Goal: Find specific page/section: Find specific page/section

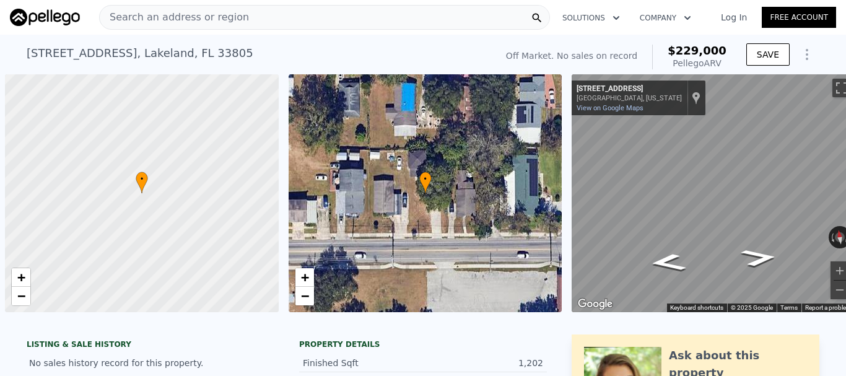
click at [216, 11] on span "Search an address or region" at bounding box center [174, 17] width 149 height 15
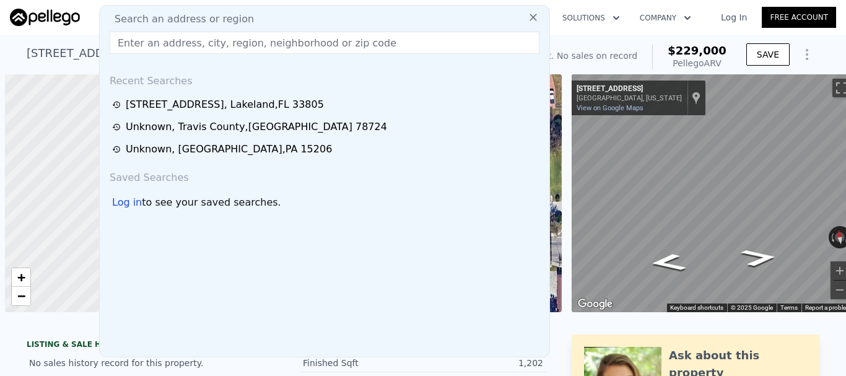
scroll to position [0, 5]
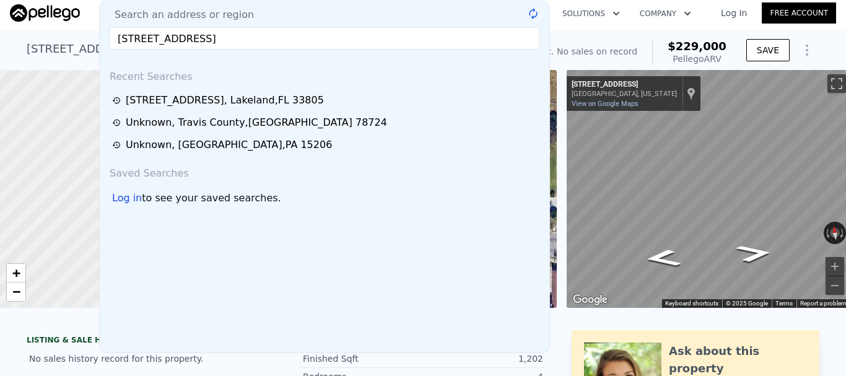
click at [248, 38] on input "[STREET_ADDRESS]" at bounding box center [325, 38] width 430 height 22
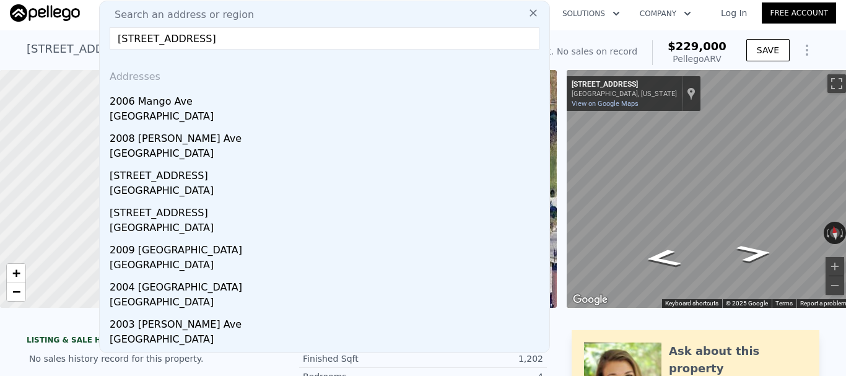
click at [321, 37] on input "[STREET_ADDRESS]" at bounding box center [325, 38] width 430 height 22
click at [334, 41] on input "[STREET_ADDRESS]" at bounding box center [325, 38] width 430 height 22
type input "[STREET_ADDRESS]"
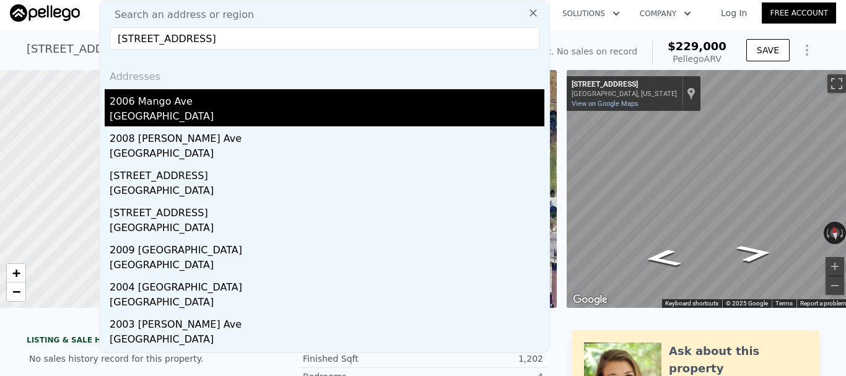
click at [155, 102] on div "2006 Mango Ave" at bounding box center [327, 99] width 435 height 20
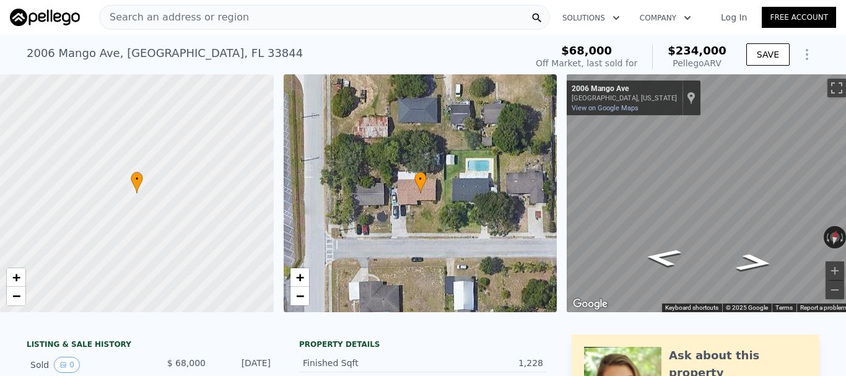
click at [216, 19] on span "Search an address or region" at bounding box center [174, 17] width 149 height 15
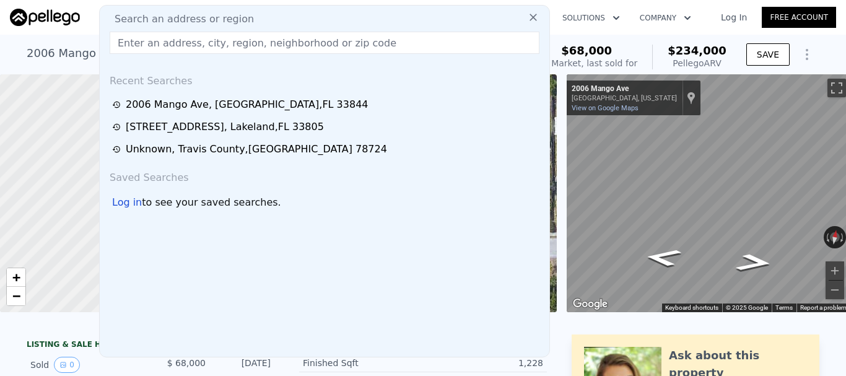
type input "[STREET_ADDRESS]"
click at [191, 45] on input "text" at bounding box center [325, 43] width 430 height 22
paste input "[STREET_ADDRESS]"
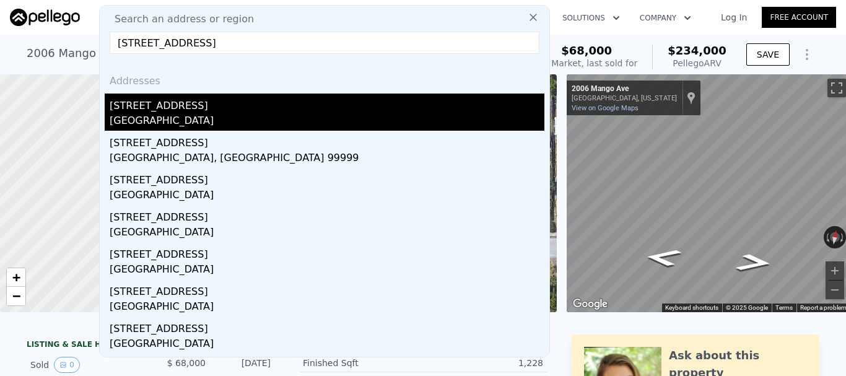
type input "[STREET_ADDRESS]"
click at [208, 100] on div "[STREET_ADDRESS]" at bounding box center [327, 104] width 435 height 20
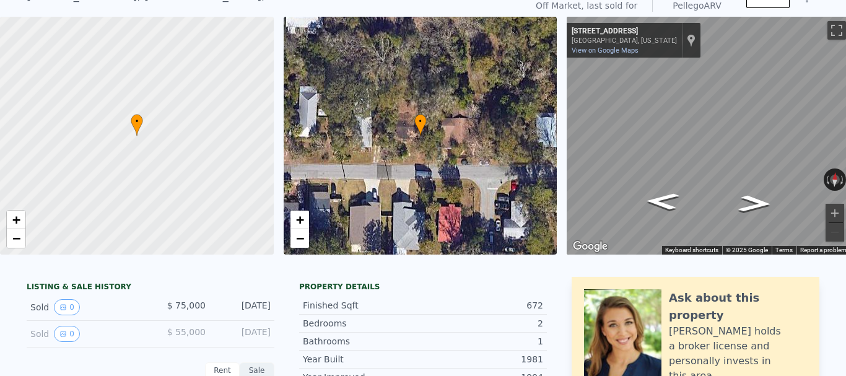
scroll to position [4, 0]
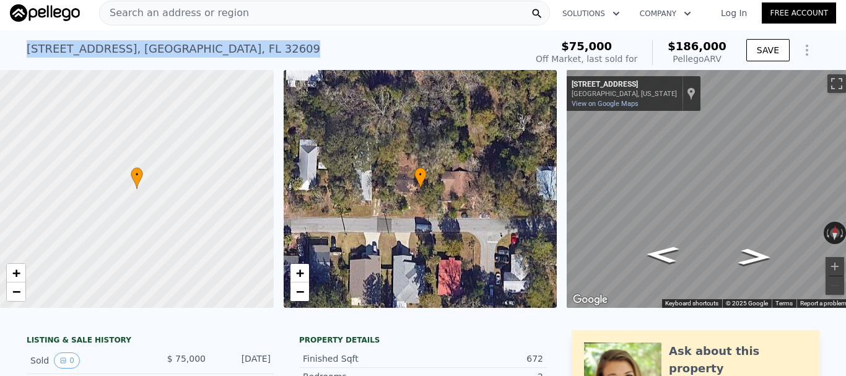
drag, startPoint x: 219, startPoint y: 53, endPoint x: 0, endPoint y: 53, distance: 219.2
click at [0, 53] on div "[STREET_ADDRESS] Sold [DATE] for $75k (~ARV $186k ) $75,000 Off Market, last so…" at bounding box center [423, 50] width 846 height 40
copy div "[STREET_ADDRESS]"
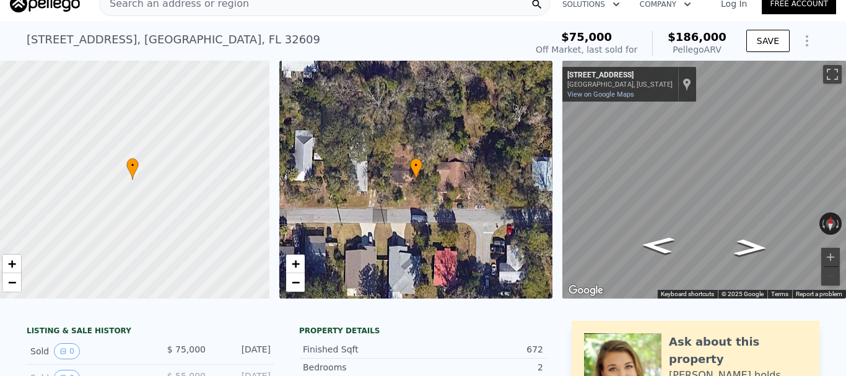
scroll to position [0, 0]
